Goal: Task Accomplishment & Management: Manage account settings

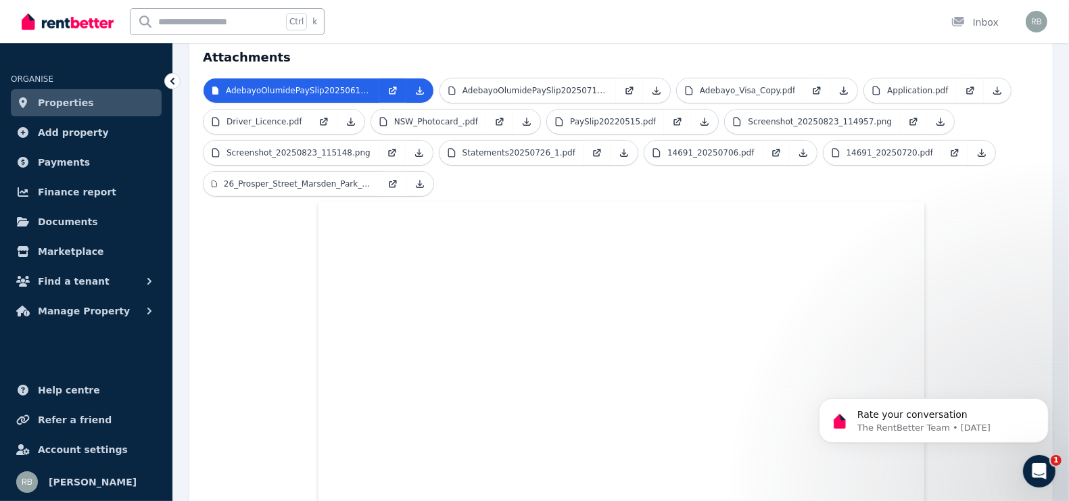
scroll to position [338, 0]
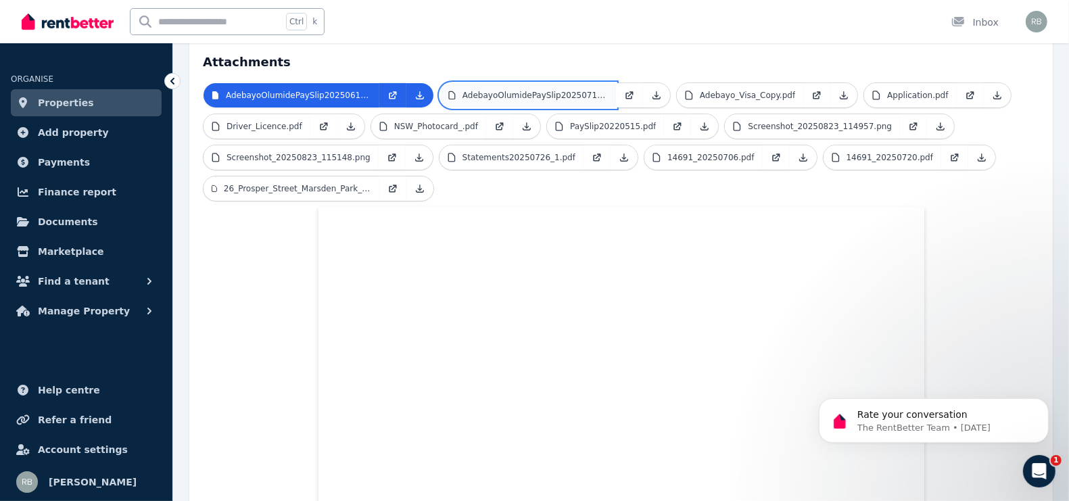
click at [545, 90] on p "AdebayoOlumidePaySlip20250713.pdf" at bounding box center [535, 95] width 145 height 11
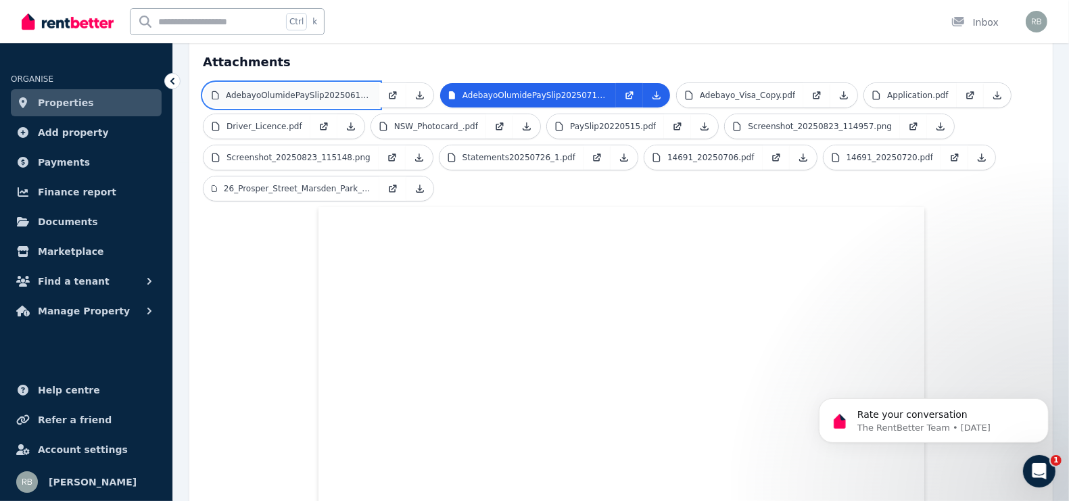
click at [294, 90] on p "AdebayoOlumidePaySlip20250615.pdf" at bounding box center [298, 95] width 145 height 11
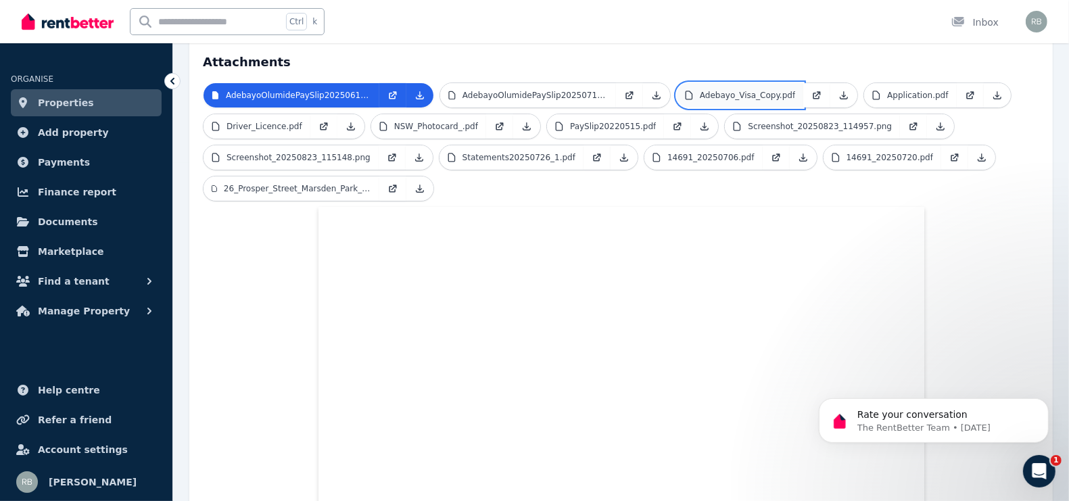
click at [746, 90] on p "Adebayo_Visa_Copy.pdf" at bounding box center [747, 95] width 95 height 11
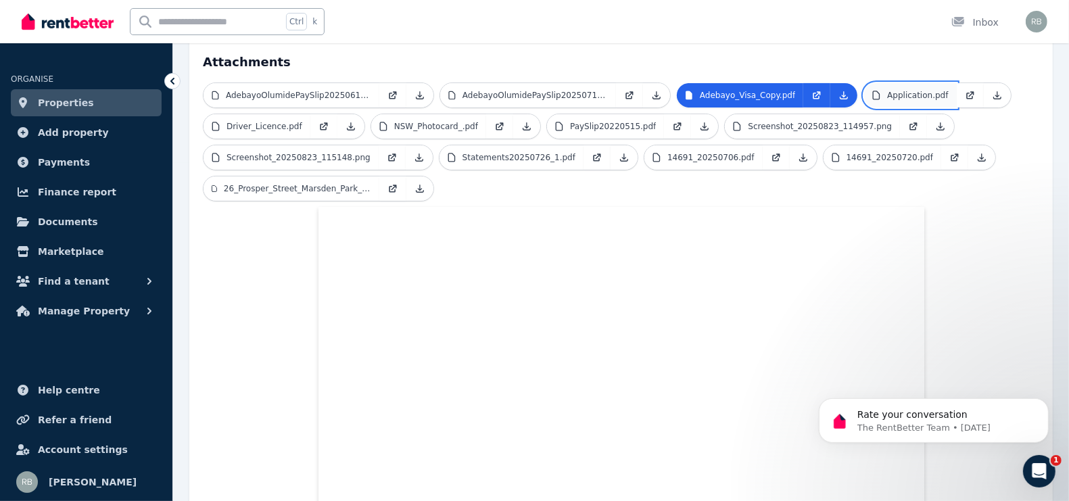
click at [919, 90] on p "Application.pdf" at bounding box center [918, 95] width 61 height 11
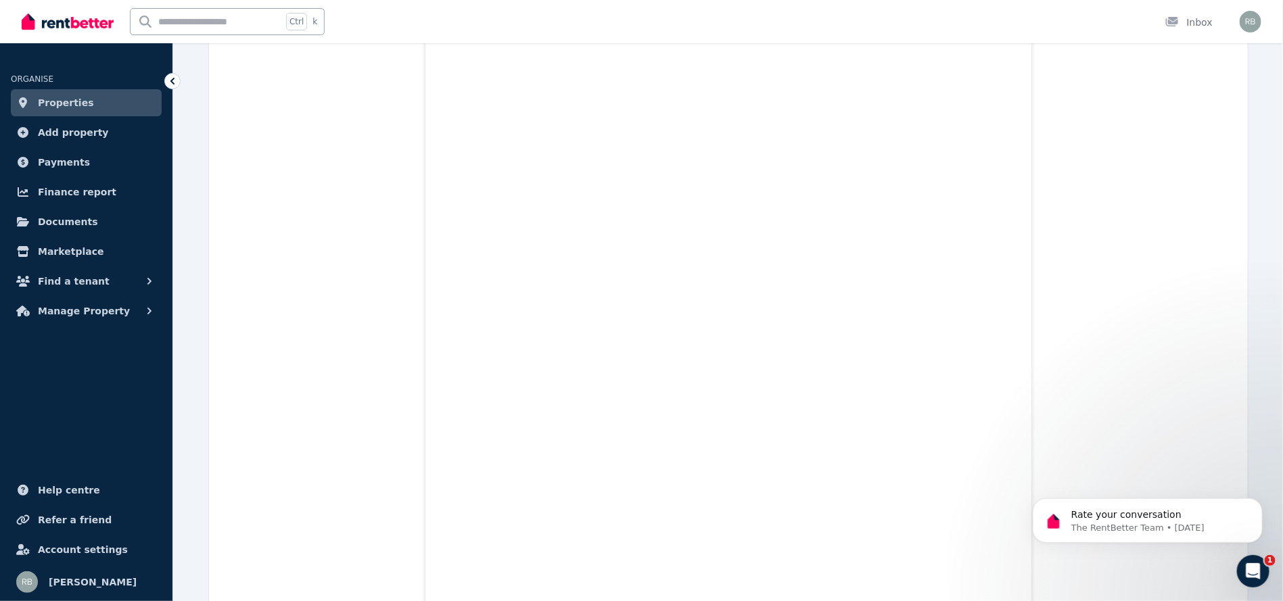
scroll to position [8399, 0]
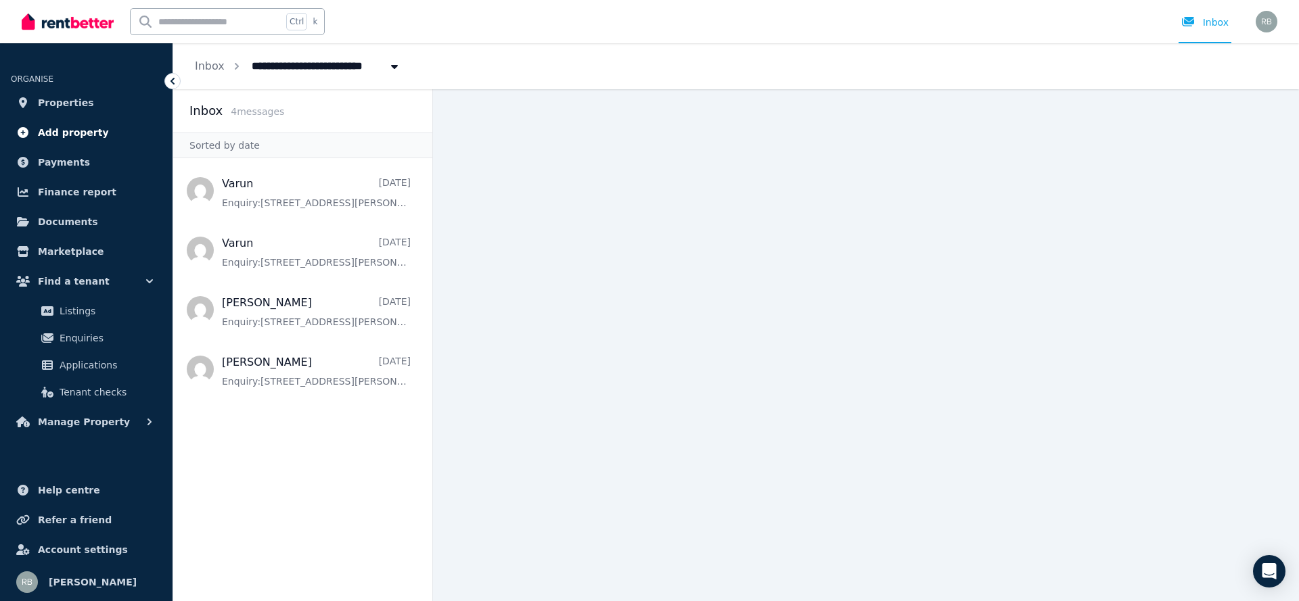
click at [64, 126] on span "Add property" at bounding box center [73, 132] width 71 height 16
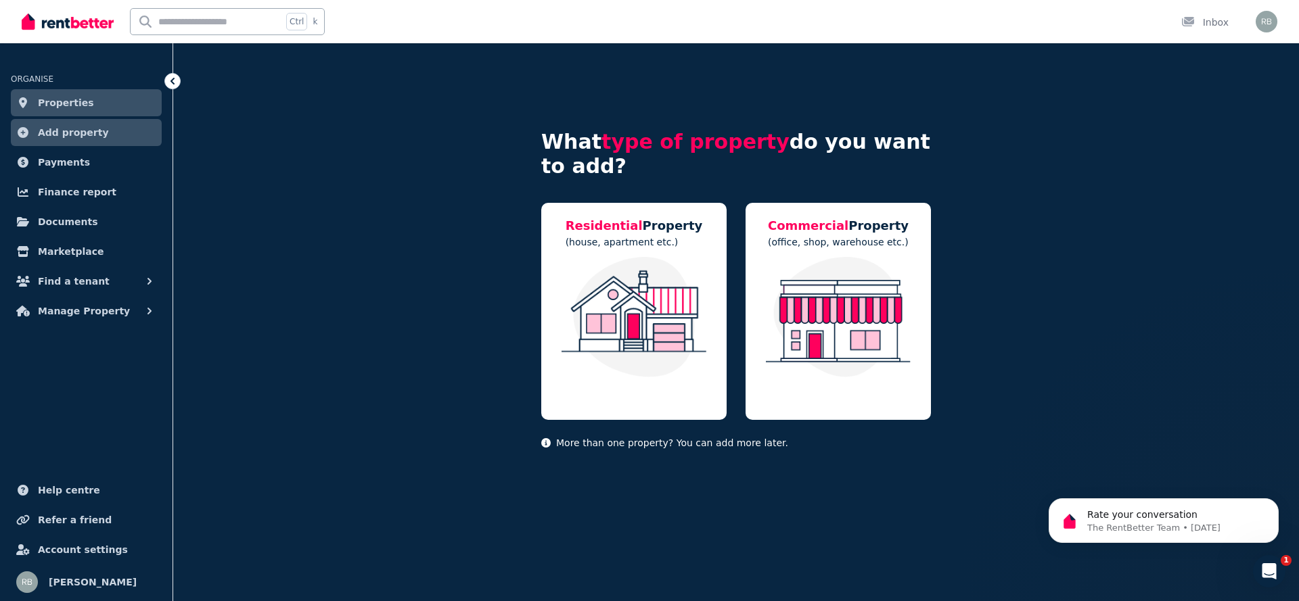
click at [86, 109] on link "Properties" at bounding box center [86, 102] width 151 height 27
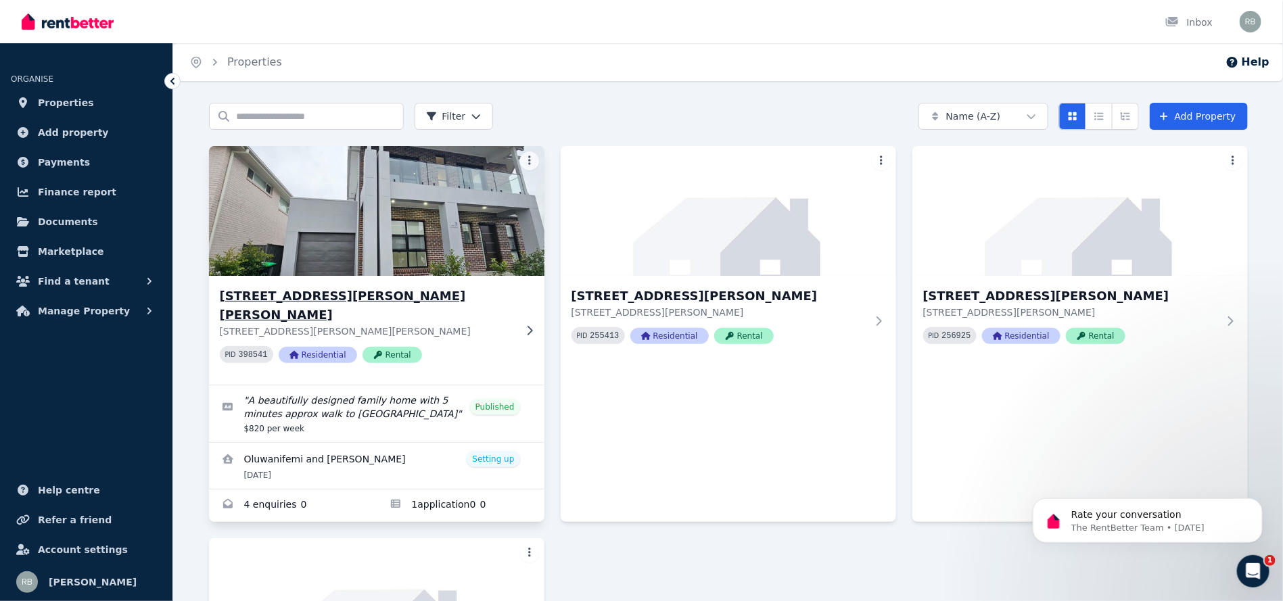
click at [438, 183] on img at bounding box center [376, 211] width 352 height 137
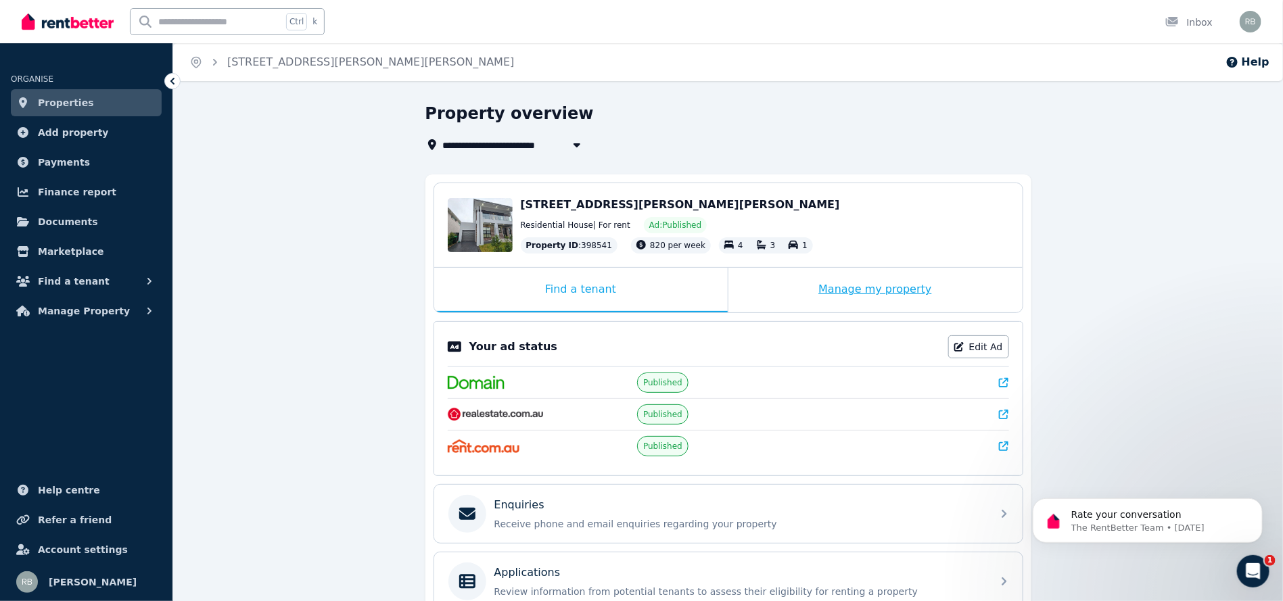
click at [841, 286] on div "Manage my property" at bounding box center [876, 290] width 294 height 45
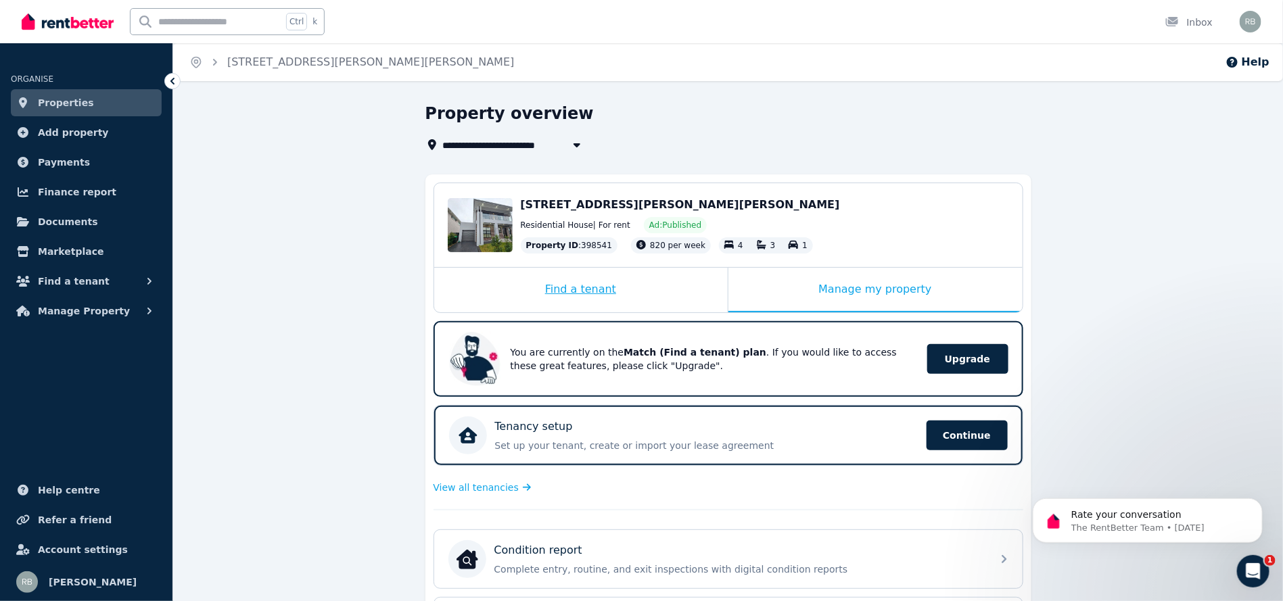
click at [635, 286] on div "Find a tenant" at bounding box center [581, 290] width 294 height 45
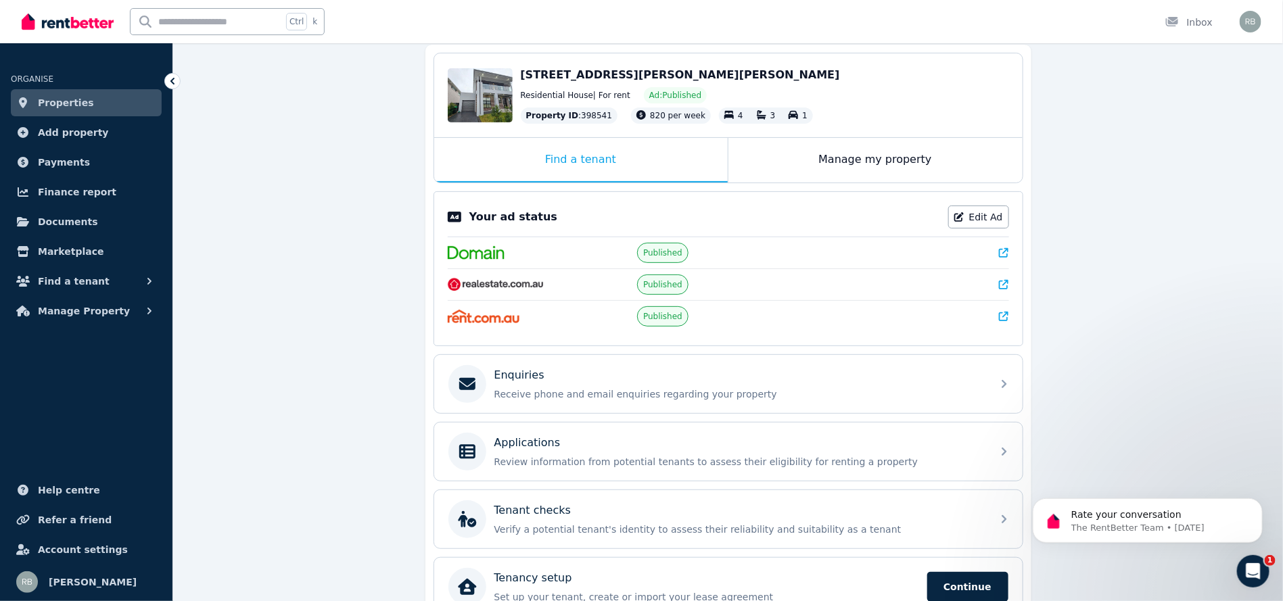
scroll to position [199, 0]
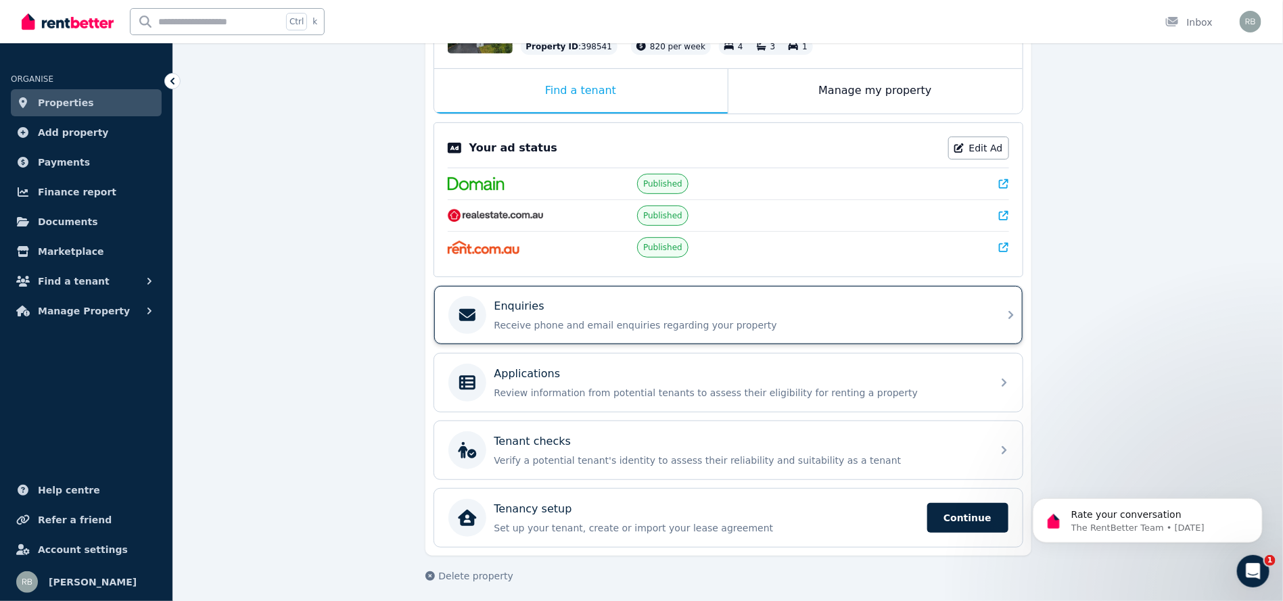
click at [632, 308] on div "Enquiries" at bounding box center [739, 306] width 490 height 16
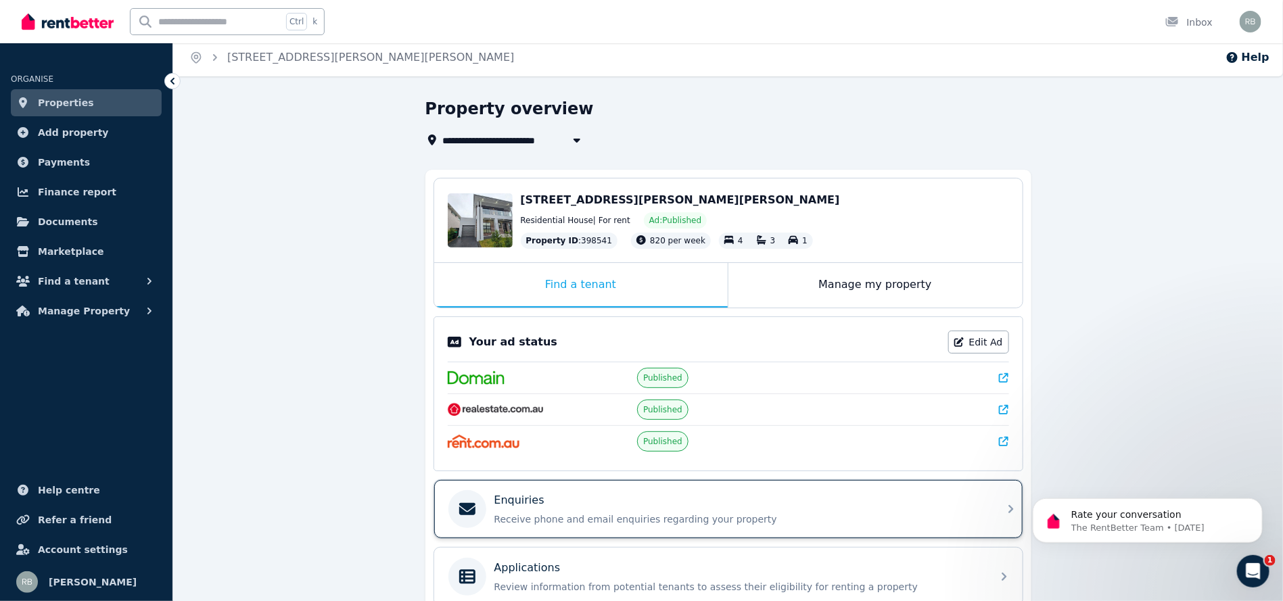
scroll to position [199, 0]
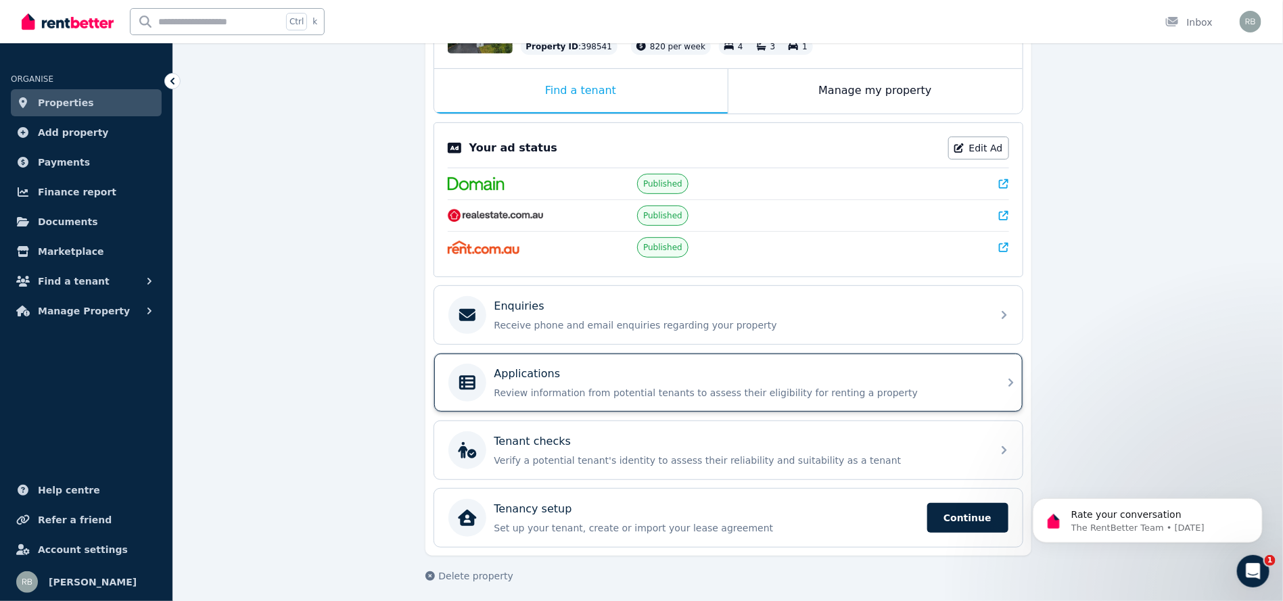
click at [706, 368] on div "Applications" at bounding box center [739, 374] width 490 height 16
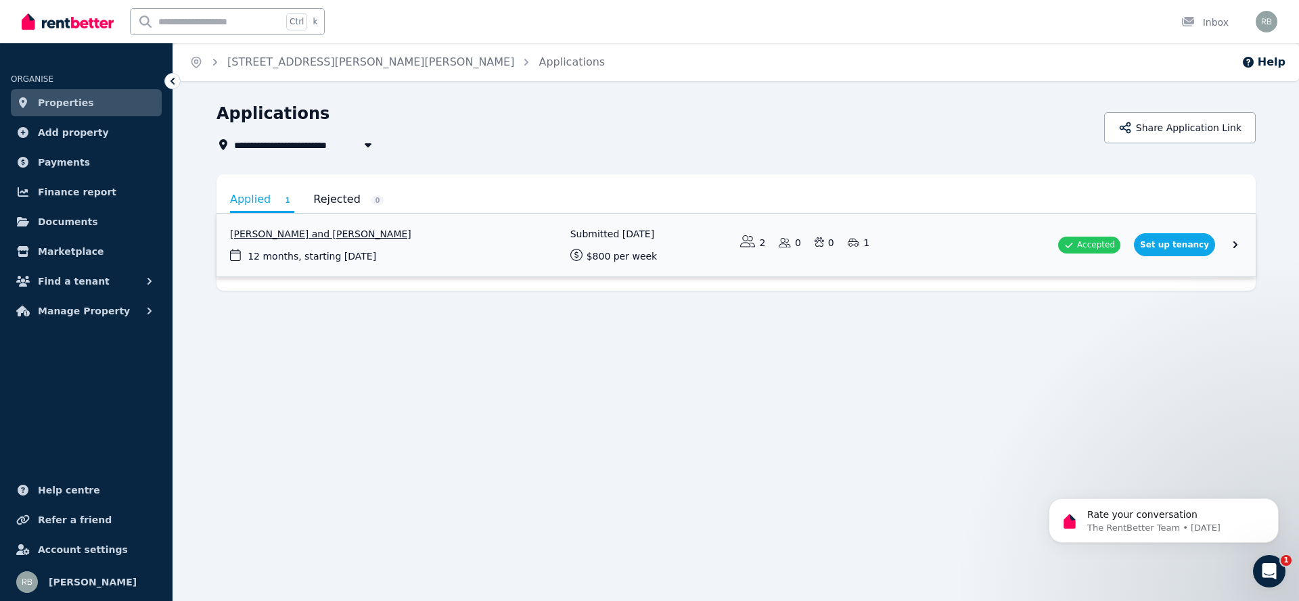
click at [1242, 237] on link "View application: Oluwanifemi Olumide and Adebayo Olumide" at bounding box center [735, 245] width 1039 height 63
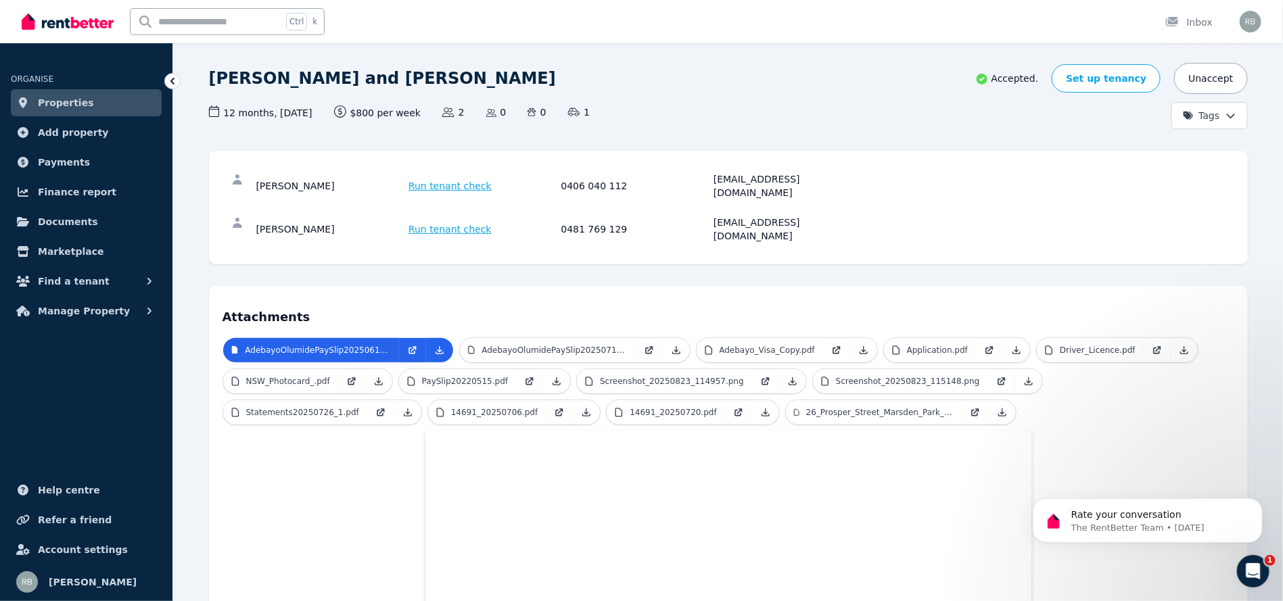
scroll to position [79, 0]
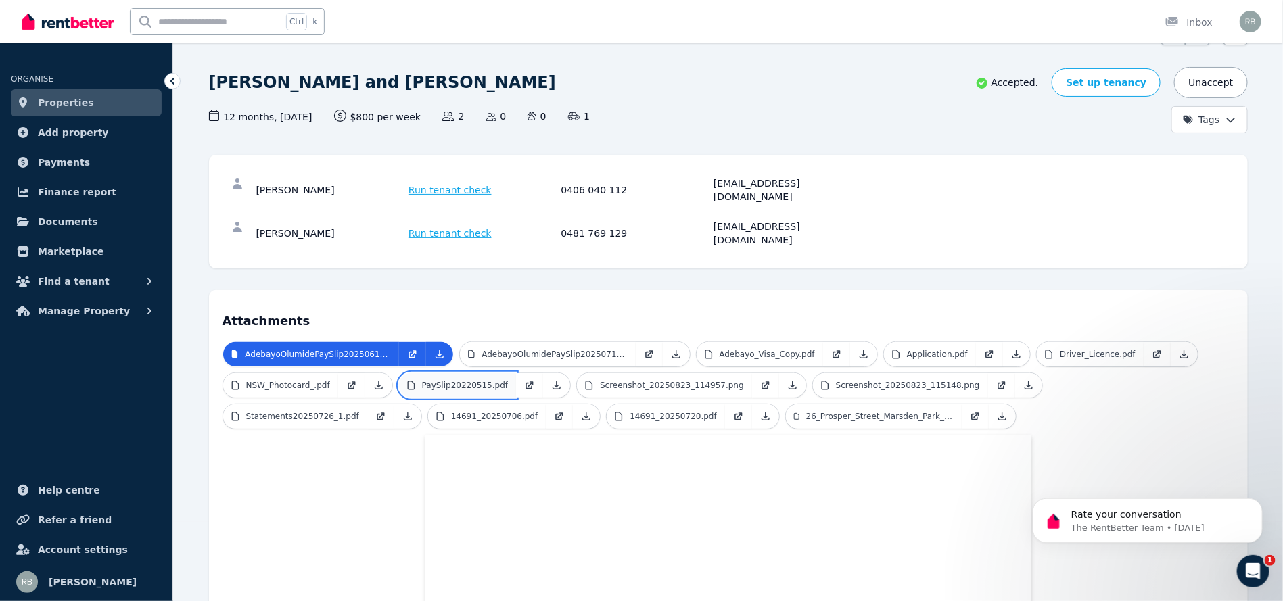
click at [467, 373] on link "PaySlip20220515.pdf" at bounding box center [457, 385] width 117 height 24
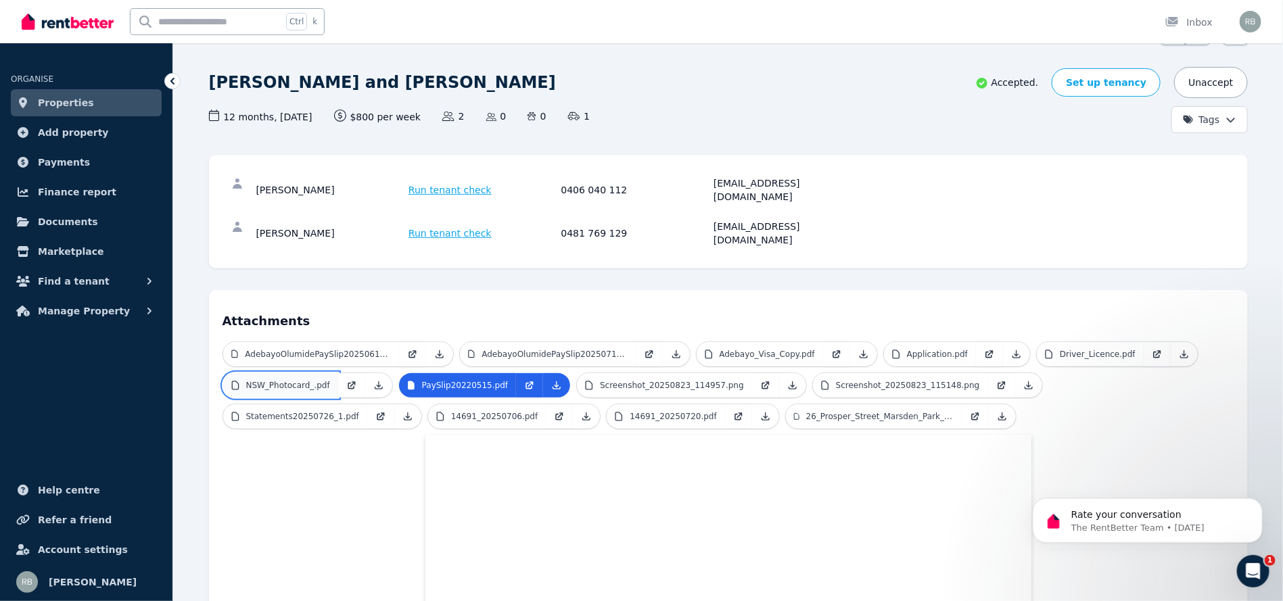
click at [281, 380] on p "NSW_Photocard_.pdf" at bounding box center [288, 385] width 84 height 11
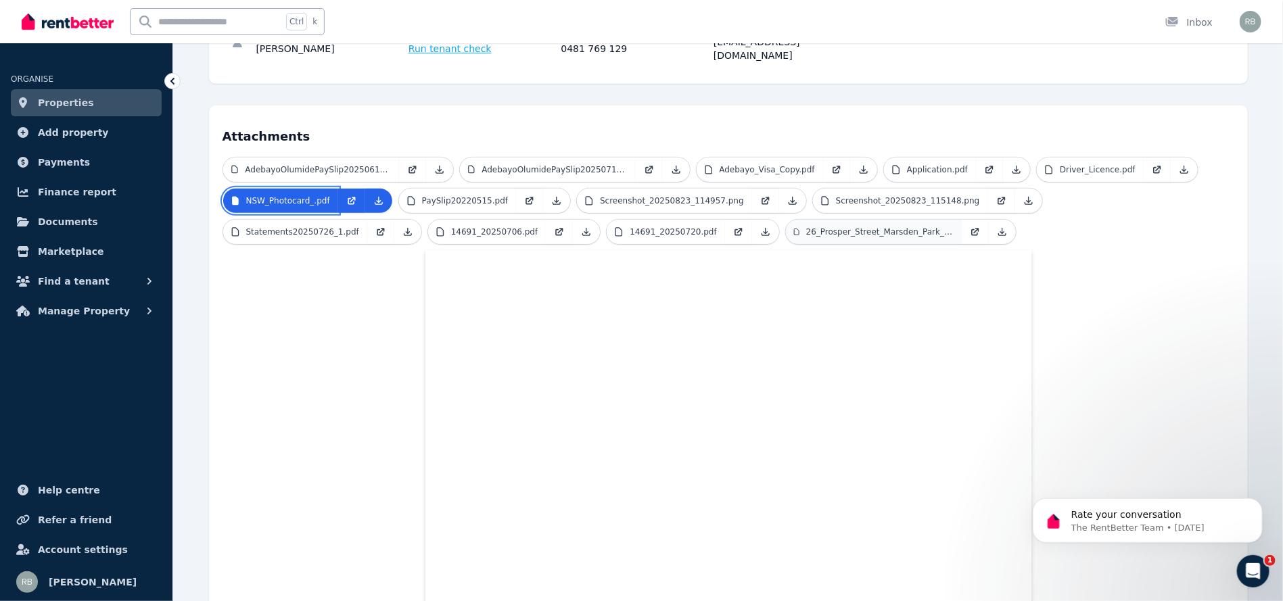
scroll to position [223, 0]
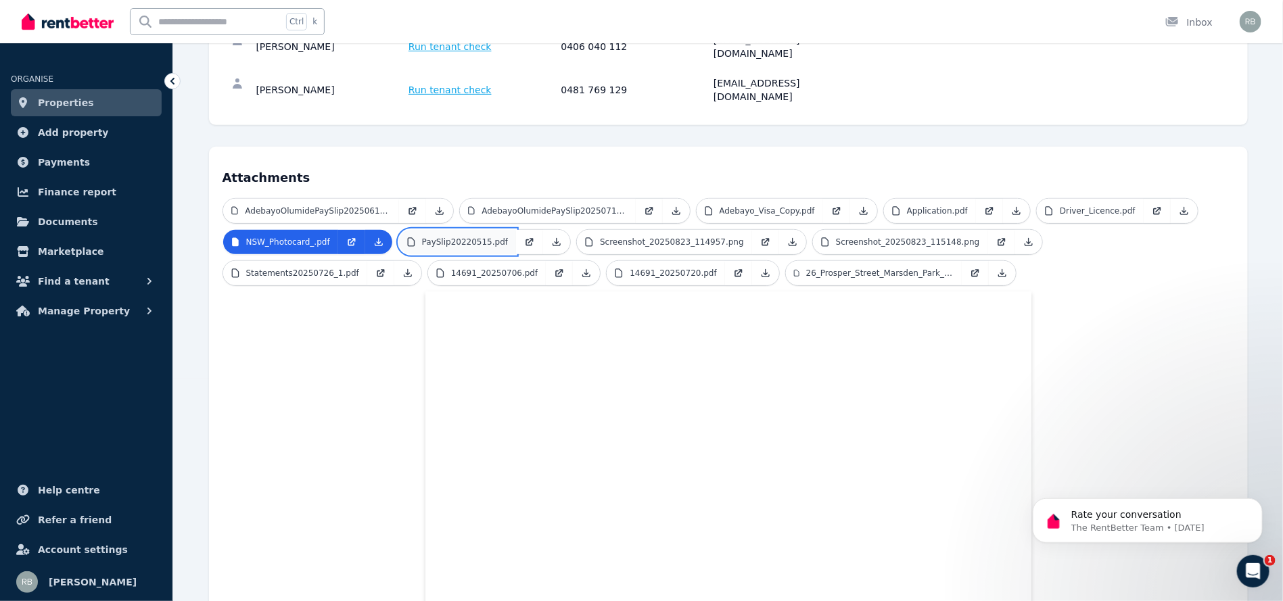
click at [434, 230] on link "PaySlip20220515.pdf" at bounding box center [457, 242] width 117 height 24
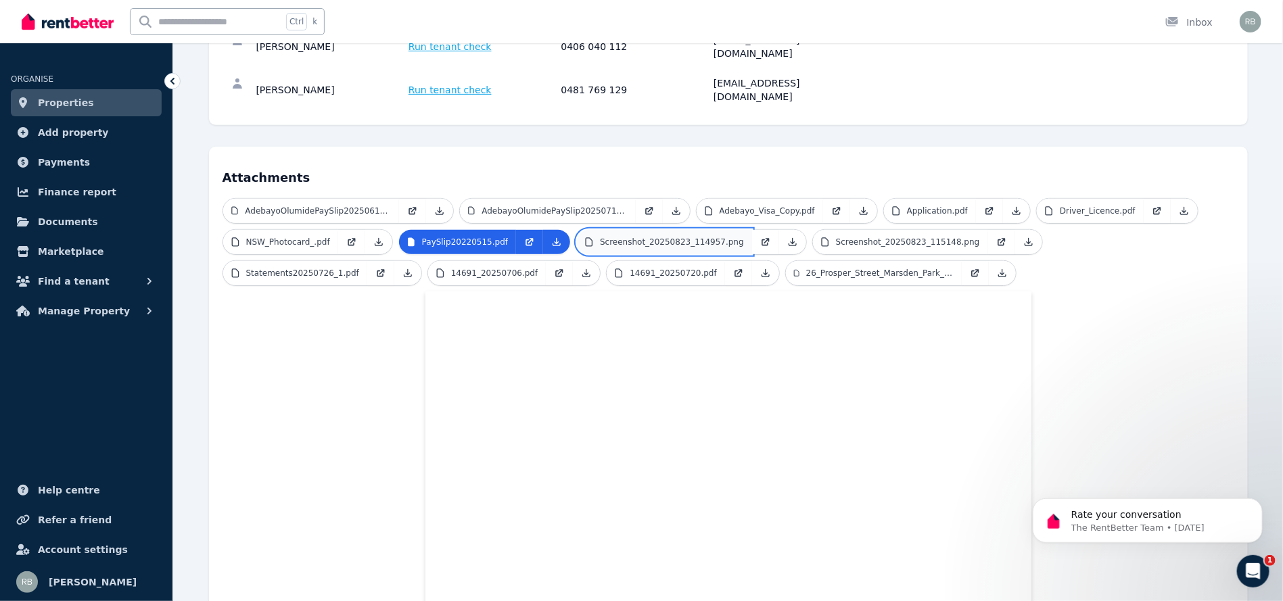
click at [612, 237] on p "Screenshot_20250823_114957.png" at bounding box center [672, 242] width 144 height 11
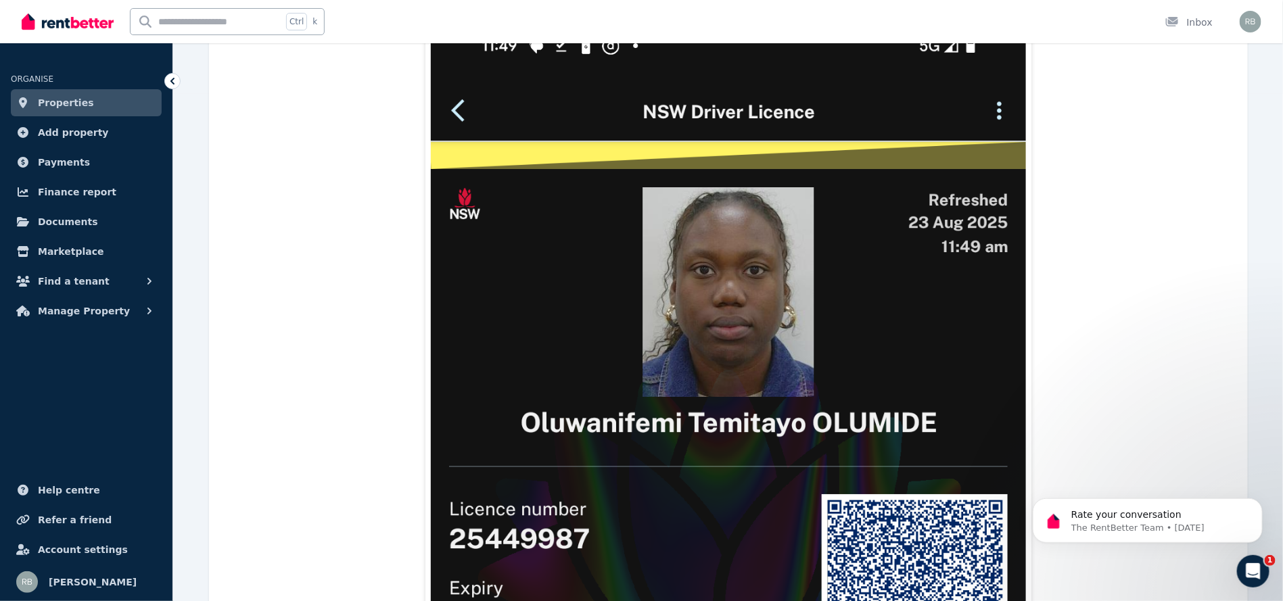
scroll to position [304, 0]
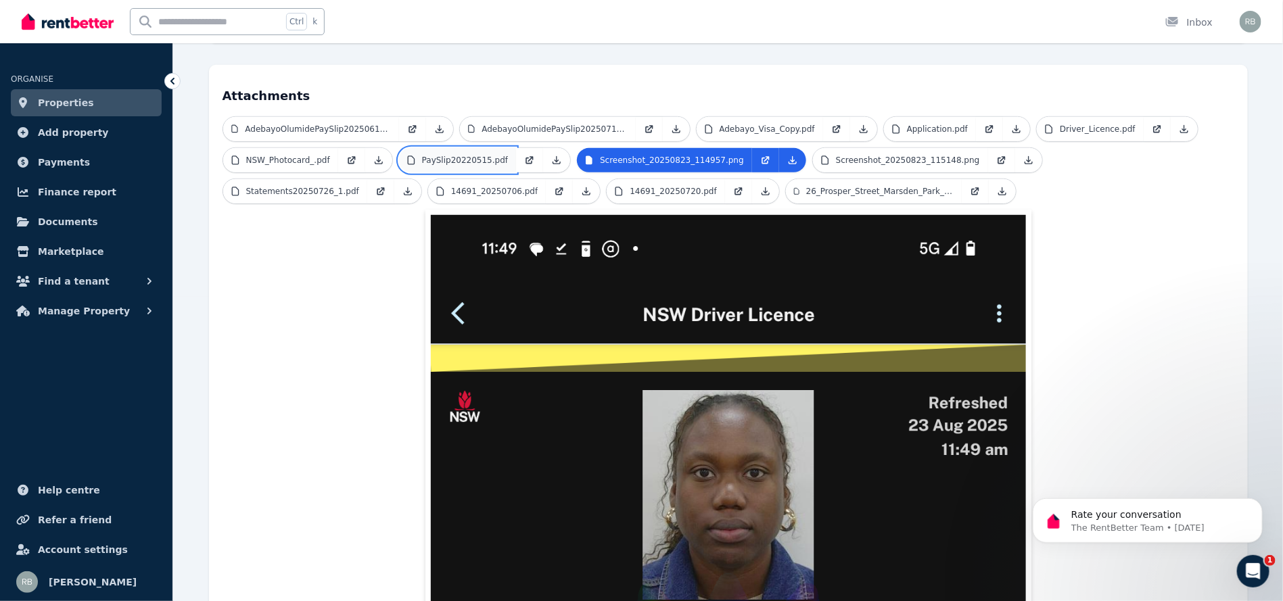
click at [466, 155] on p "PaySlip20220515.pdf" at bounding box center [465, 160] width 86 height 11
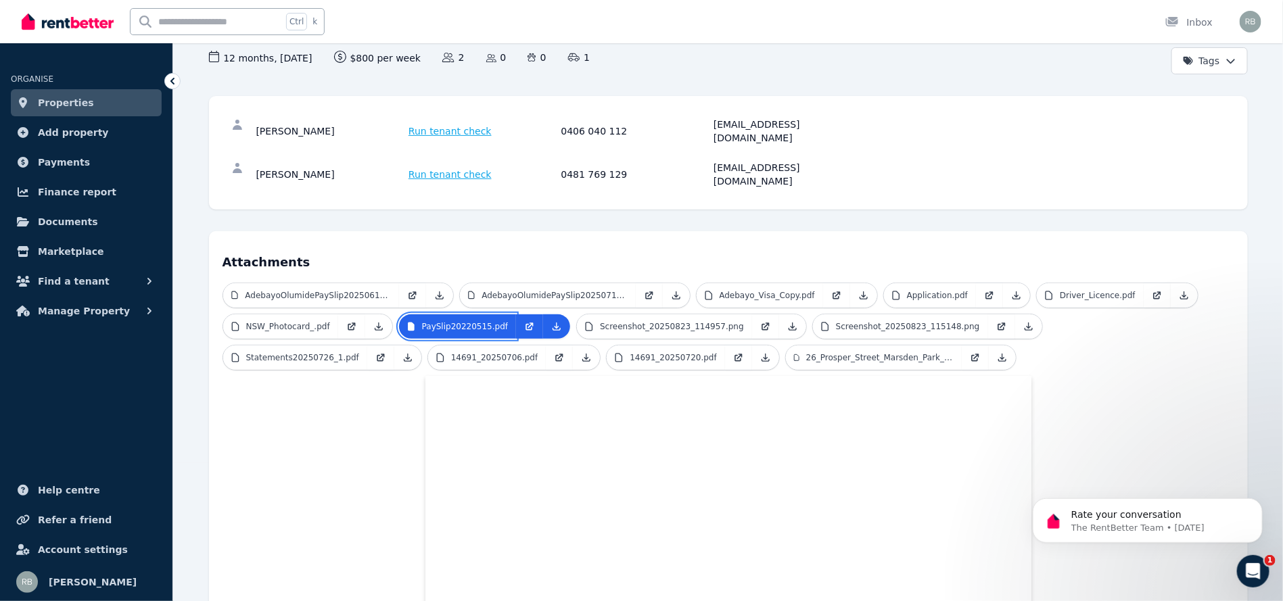
scroll to position [79, 0]
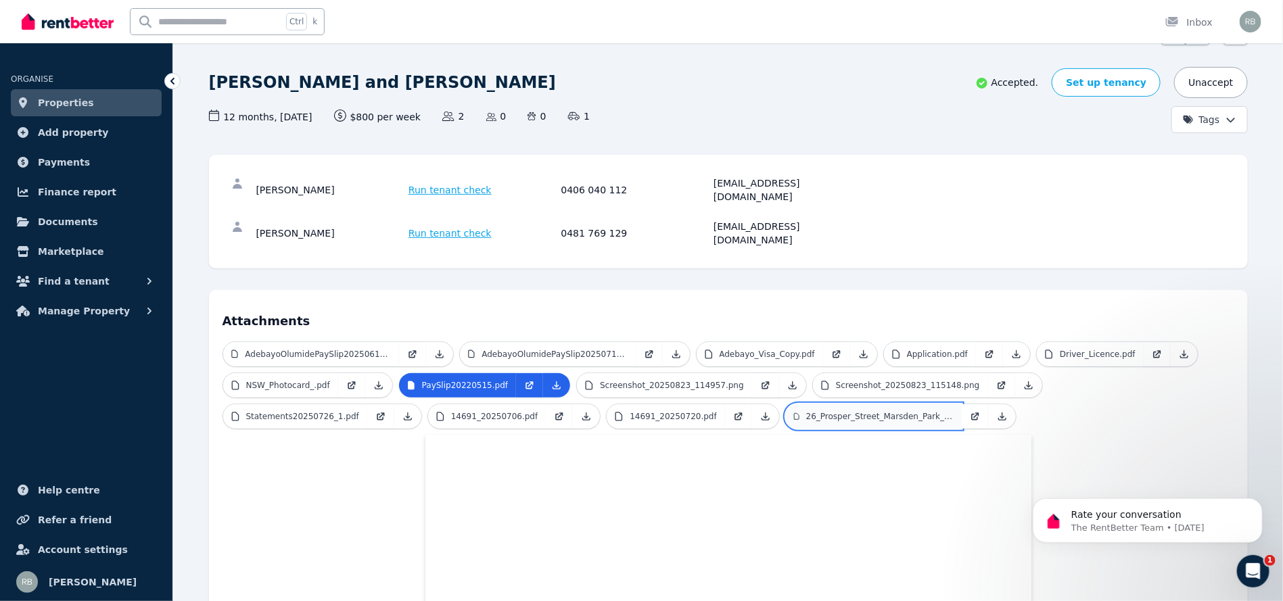
click at [806, 411] on p "26_Prosper_Street_Marsden_Park_NSW_2765.pdf" at bounding box center [879, 416] width 147 height 11
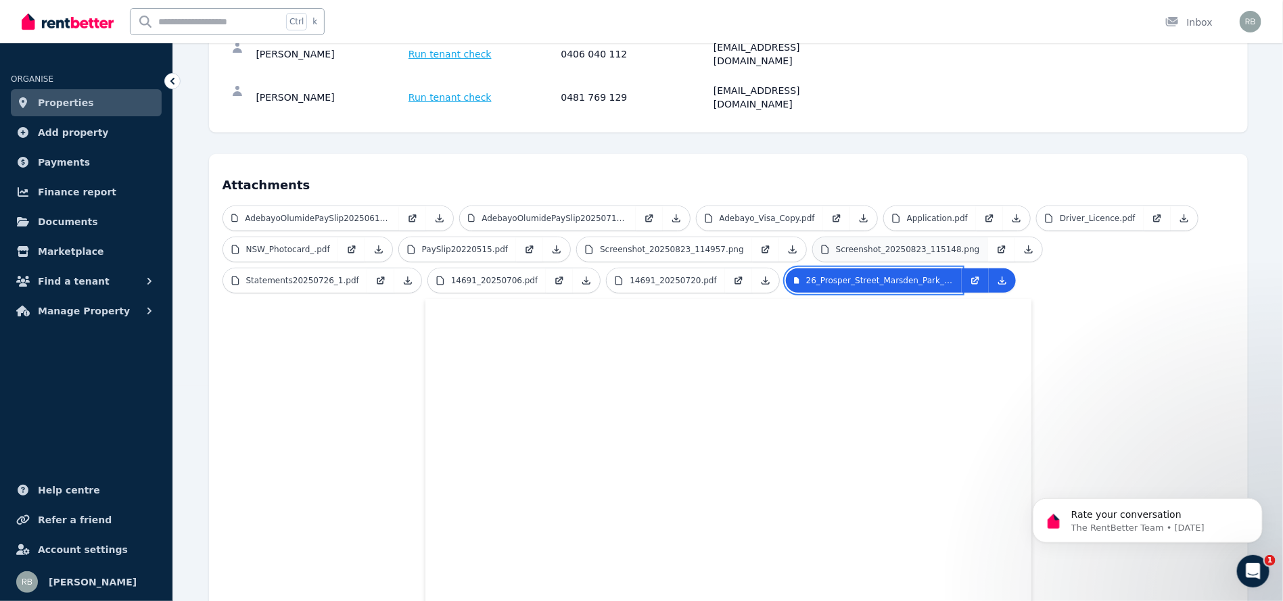
scroll to position [384, 0]
